Goal: Task Accomplishment & Management: Use online tool/utility

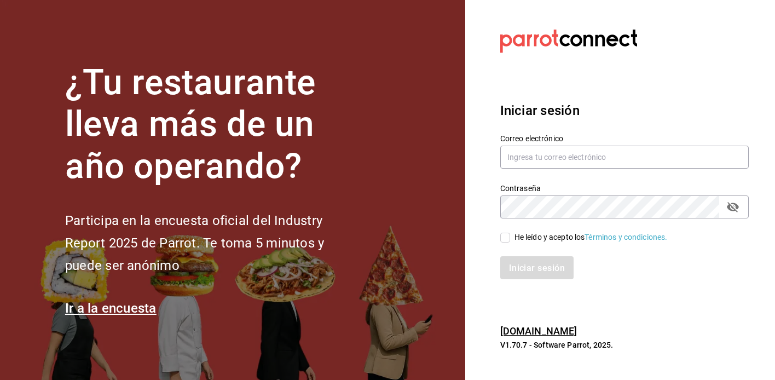
click at [529, 144] on div "Correo electrónico" at bounding box center [624, 152] width 248 height 37
click at [529, 154] on input "text" at bounding box center [624, 157] width 248 height 23
type input "ramonoms@icloud.com"
click at [502, 239] on input "He leído y acepto los Términos y condiciones." at bounding box center [505, 238] width 10 height 10
checkbox input "true"
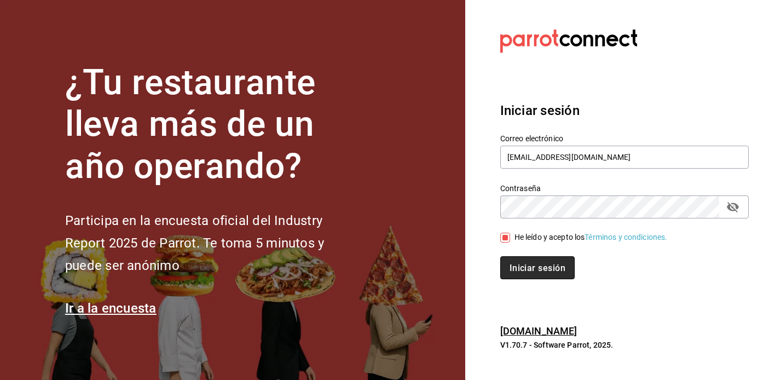
click at [523, 268] on font "Iniciar sesión" at bounding box center [537, 268] width 56 height 10
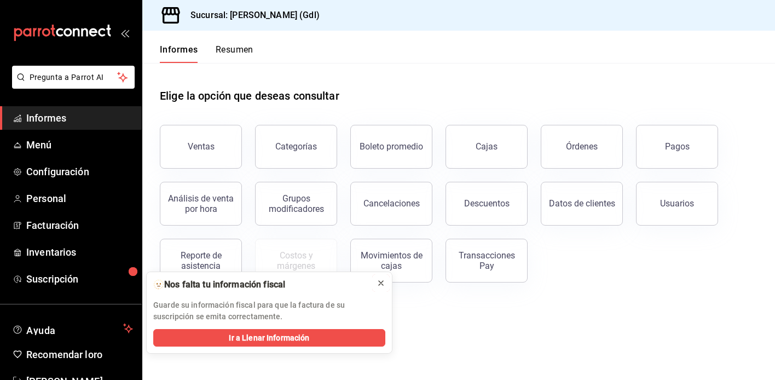
click at [382, 282] on icon at bounding box center [381, 283] width 4 height 4
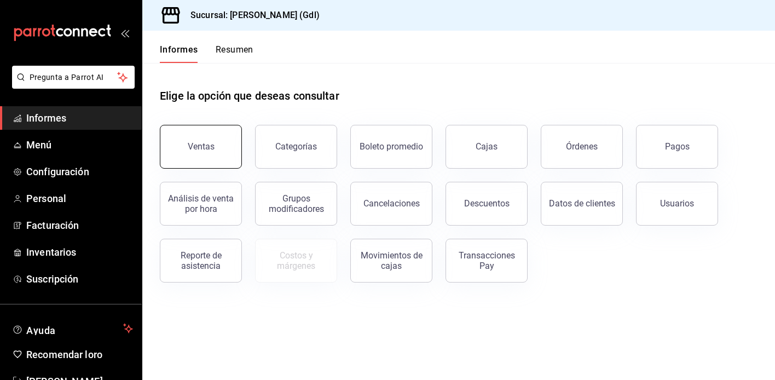
click at [183, 146] on button "Ventas" at bounding box center [201, 147] width 82 height 44
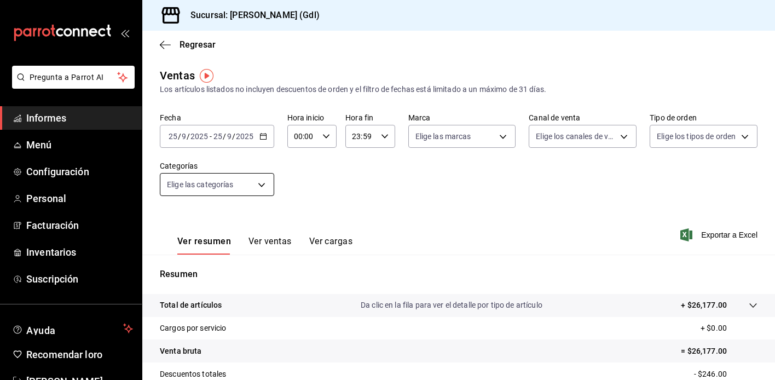
click at [220, 182] on body "Pregunta a Parrot AI Informes Menú Configuración Personal Facturación Inventari…" at bounding box center [387, 190] width 775 height 380
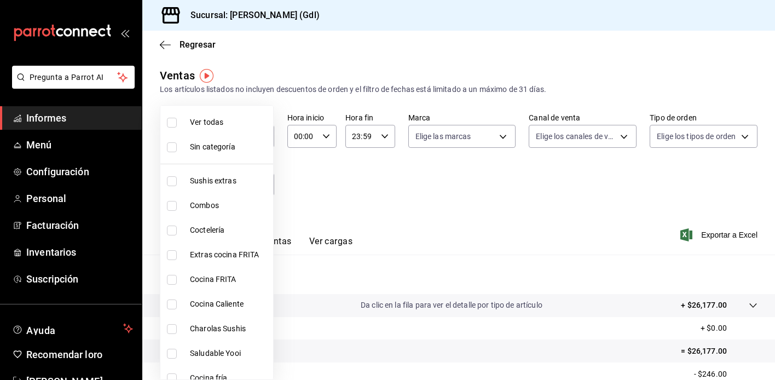
scroll to position [109, 0]
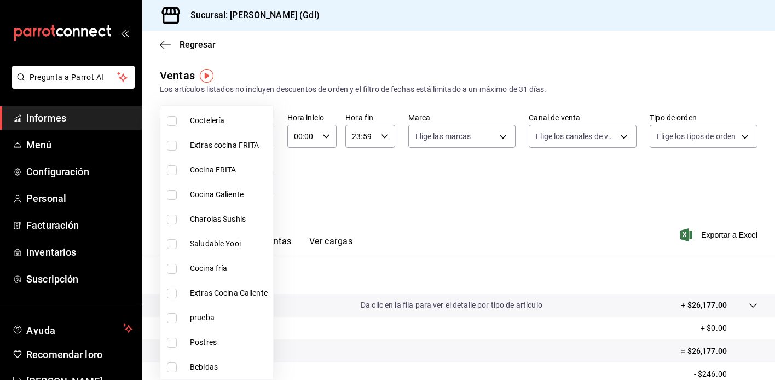
click at [204, 241] on font "Saludable Yooi" at bounding box center [215, 243] width 51 height 9
type input "eb4eea0a-9879-4d5f-8775-adfb7cc7c812"
checkbox input "true"
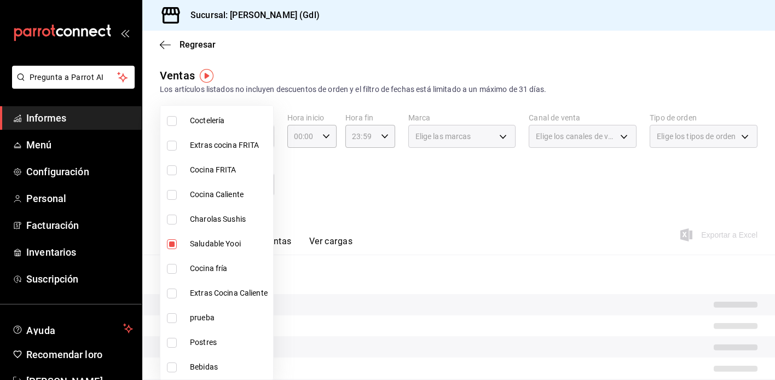
click at [401, 209] on div at bounding box center [387, 190] width 775 height 380
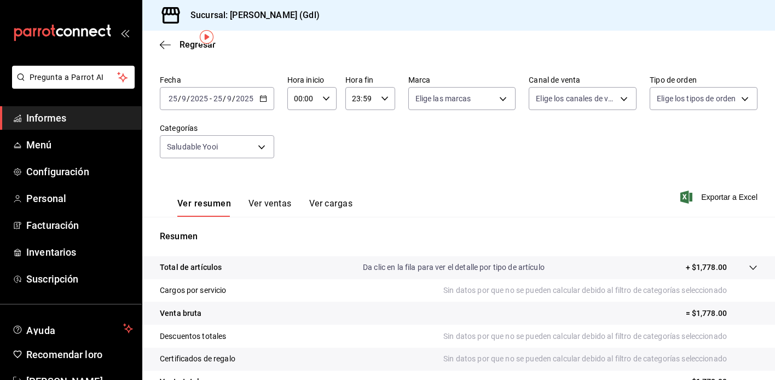
scroll to position [39, 0]
